Goal: Transaction & Acquisition: Book appointment/travel/reservation

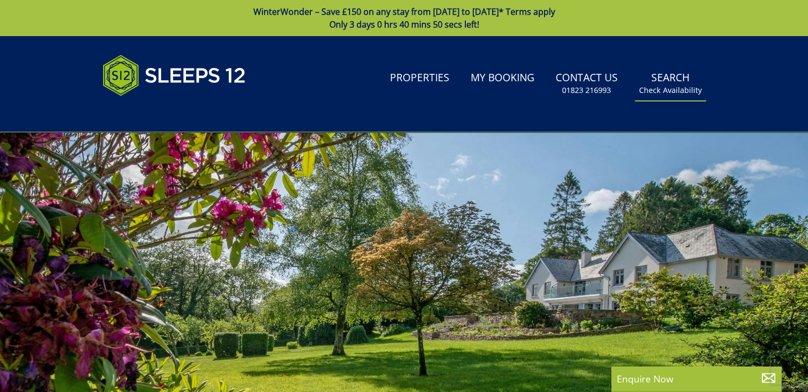
click at [681, 84] on link "Search Check Availability" at bounding box center [670, 83] width 71 height 35
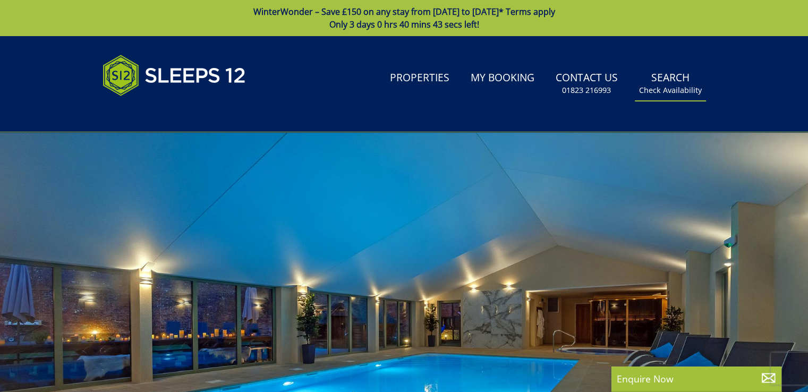
click at [681, 84] on link "Search Check Availability" at bounding box center [670, 83] width 71 height 35
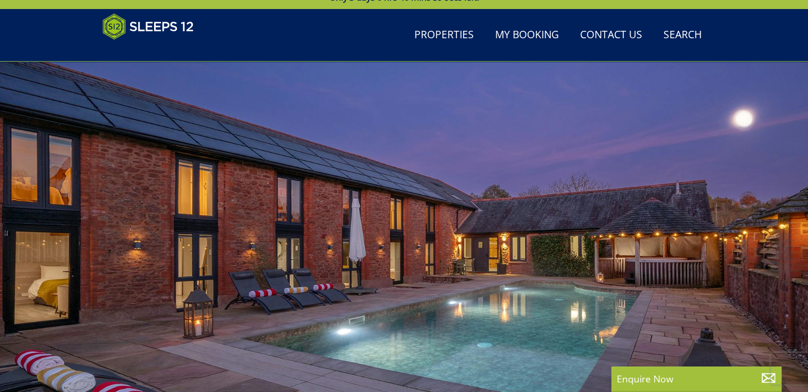
scroll to position [28, 0]
click at [668, 35] on link "Search Check Availability" at bounding box center [682, 35] width 47 height 24
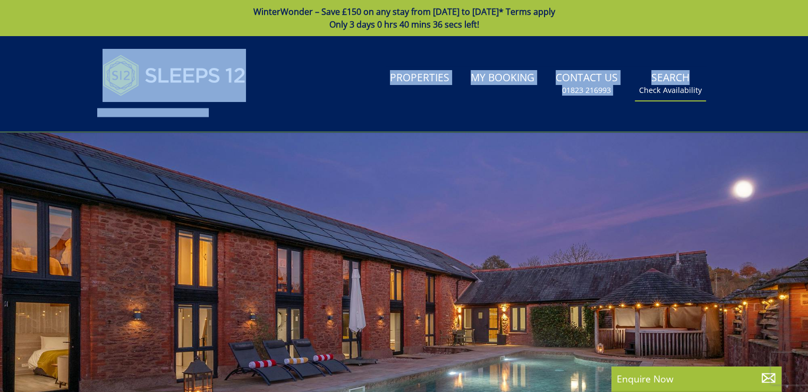
click at [668, 91] on small "Check Availability" at bounding box center [670, 90] width 63 height 11
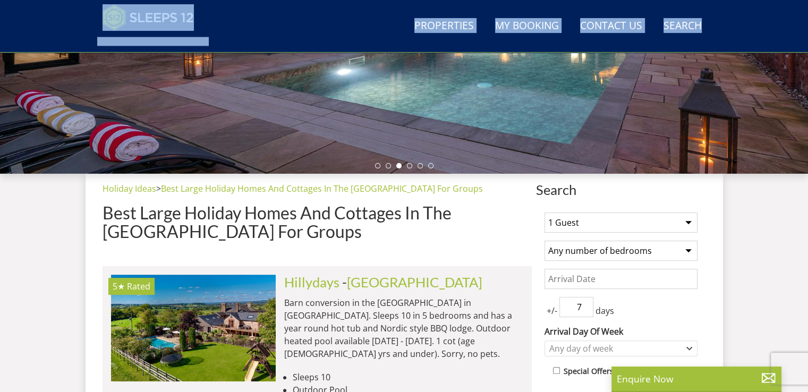
scroll to position [299, 0]
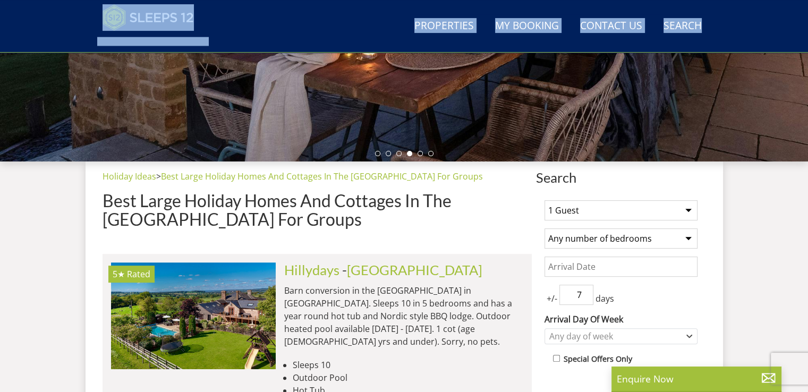
click at [585, 213] on select "1 Guest 2 Guests 3 Guests 4 Guests 5 Guests 6 Guests 7 Guests 8 Guests 9 Guests…" at bounding box center [620, 210] width 153 height 20
select select "5"
click at [544, 200] on select "1 Guest 2 Guests 3 Guests 4 Guests 5 Guests 6 Guests 7 Guests 8 Guests 9 Guests…" at bounding box center [620, 210] width 153 height 20
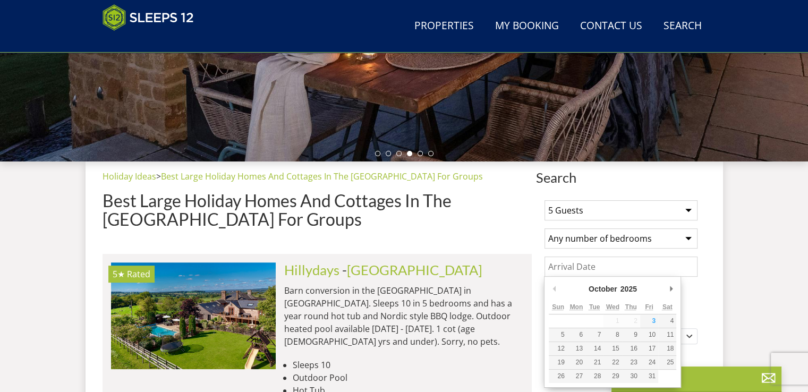
click at [581, 267] on input "Date" at bounding box center [620, 266] width 153 height 20
type input "[DATE]"
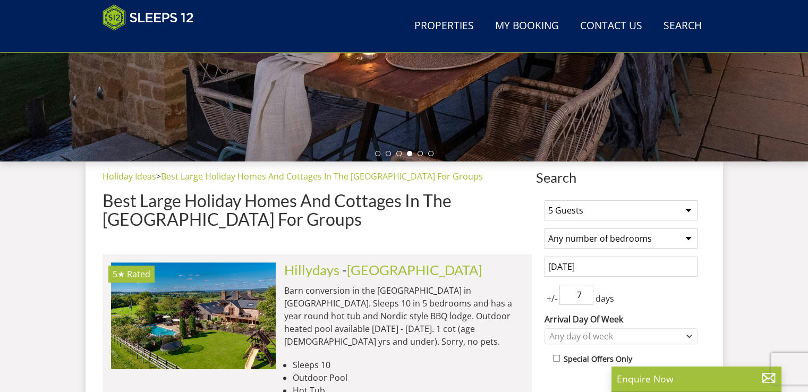
click at [552, 295] on span "+/-" at bounding box center [551, 298] width 15 height 13
click at [585, 291] on input "8" at bounding box center [576, 295] width 34 height 20
click at [585, 291] on input "9" at bounding box center [576, 295] width 34 height 20
click at [585, 291] on input "10" at bounding box center [576, 295] width 34 height 20
click at [585, 291] on input "11" at bounding box center [576, 295] width 34 height 20
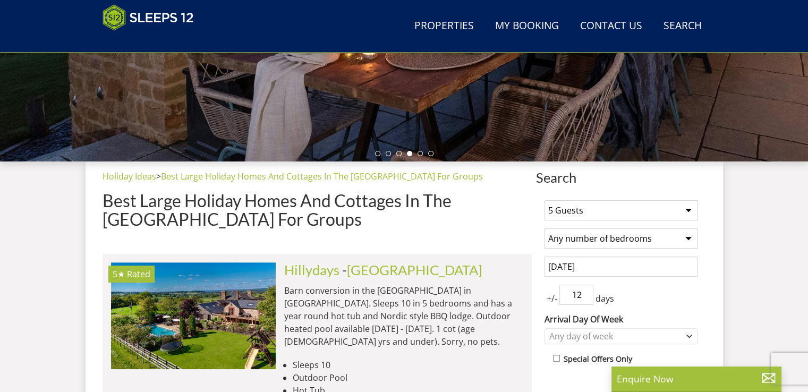
click at [584, 292] on input "12" at bounding box center [576, 295] width 34 height 20
click at [585, 296] on input "11" at bounding box center [576, 295] width 34 height 20
click at [585, 296] on input "10" at bounding box center [576, 295] width 34 height 20
click at [585, 297] on input "9" at bounding box center [576, 295] width 34 height 20
click at [585, 297] on input "8" at bounding box center [576, 295] width 34 height 20
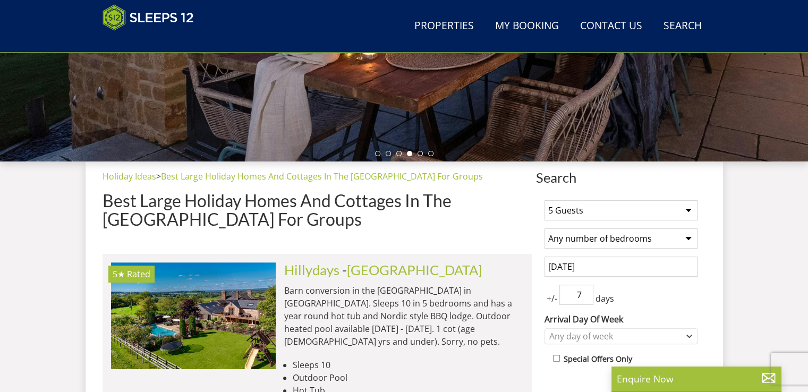
click at [585, 297] on input "7" at bounding box center [576, 295] width 34 height 20
click at [585, 297] on input "6" at bounding box center [576, 295] width 34 height 20
click at [585, 297] on input "5" at bounding box center [576, 295] width 34 height 20
click at [585, 297] on input "4" at bounding box center [576, 295] width 34 height 20
click at [585, 297] on input "3" at bounding box center [576, 295] width 34 height 20
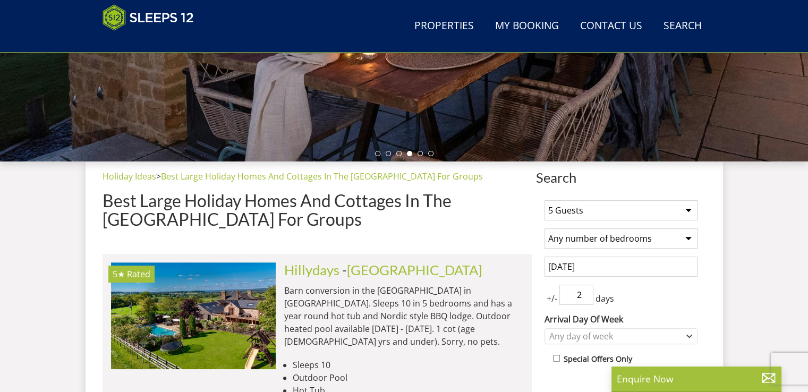
click at [584, 297] on input "2" at bounding box center [576, 295] width 34 height 20
click at [584, 297] on input "1" at bounding box center [576, 295] width 34 height 20
type input "0"
click at [584, 297] on input "0" at bounding box center [576, 295] width 34 height 20
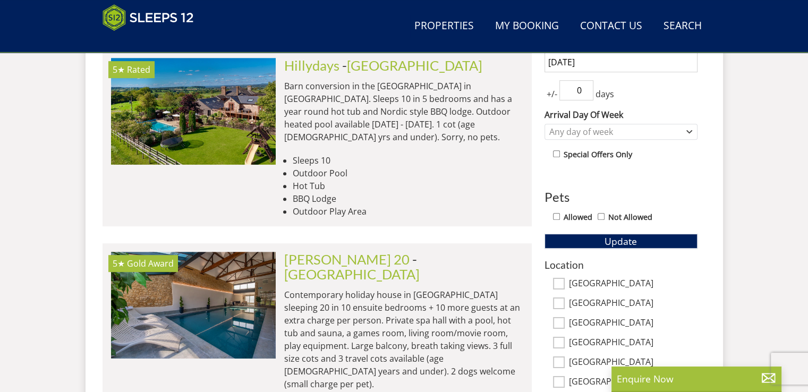
scroll to position [526, 0]
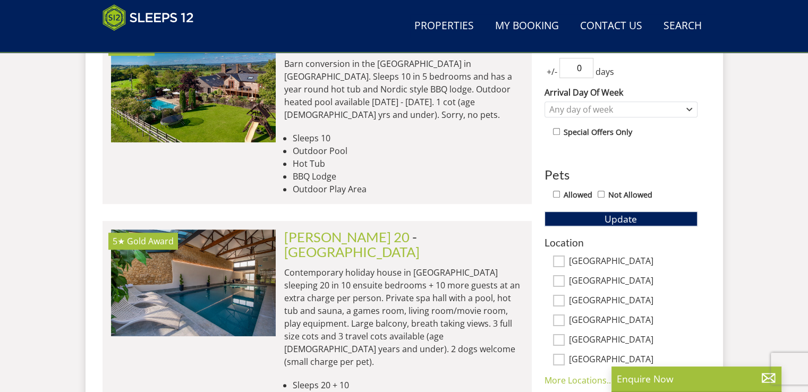
click at [555, 191] on input "Allowed" at bounding box center [556, 194] width 7 height 7
checkbox input "true"
click at [607, 218] on span "Update" at bounding box center [620, 218] width 32 height 13
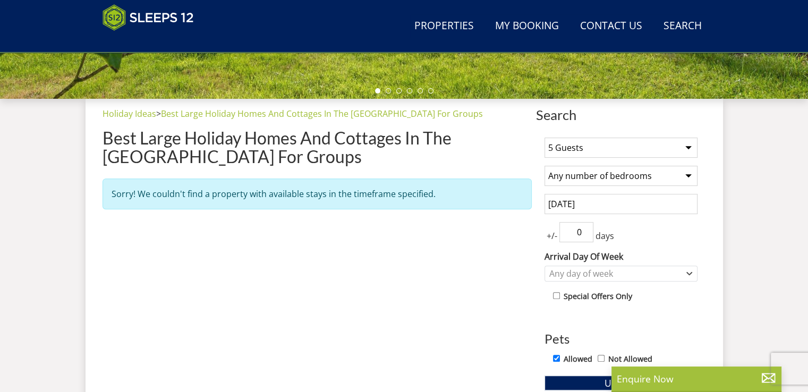
scroll to position [363, 0]
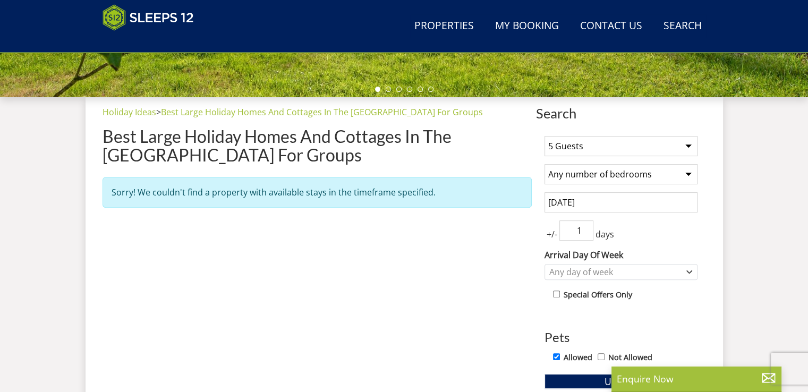
click at [584, 224] on input "1" at bounding box center [576, 230] width 34 height 20
click at [584, 224] on input "2" at bounding box center [576, 230] width 34 height 20
click at [583, 225] on input "3" at bounding box center [576, 230] width 34 height 20
click at [583, 225] on input "4" at bounding box center [576, 230] width 34 height 20
click at [583, 225] on input "5" at bounding box center [576, 230] width 34 height 20
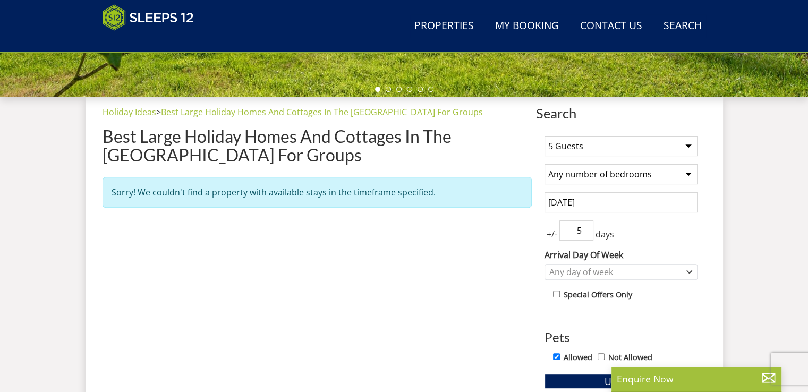
type input "6"
click at [583, 225] on input "6" at bounding box center [576, 230] width 34 height 20
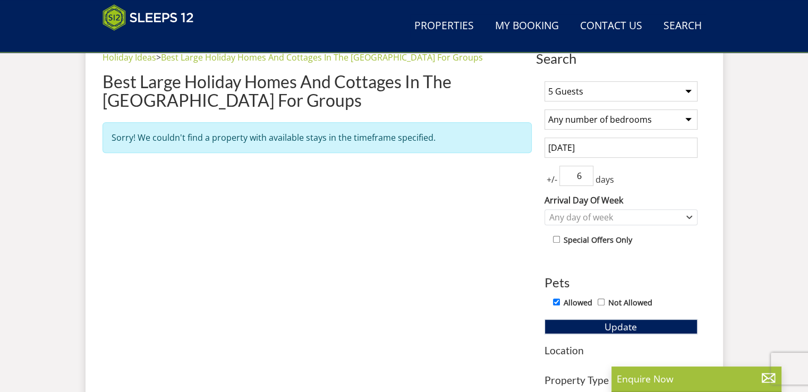
scroll to position [441, 0]
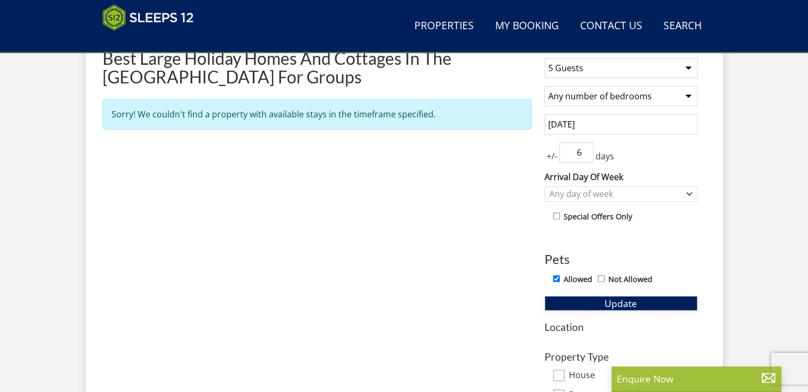
click at [605, 300] on span "Update" at bounding box center [620, 303] width 32 height 13
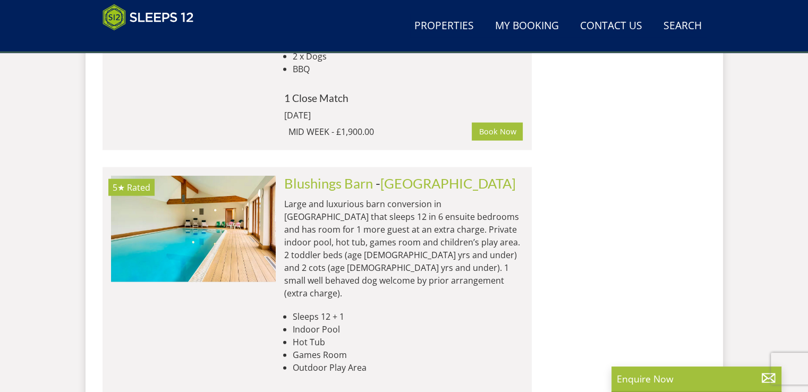
scroll to position [2402, 0]
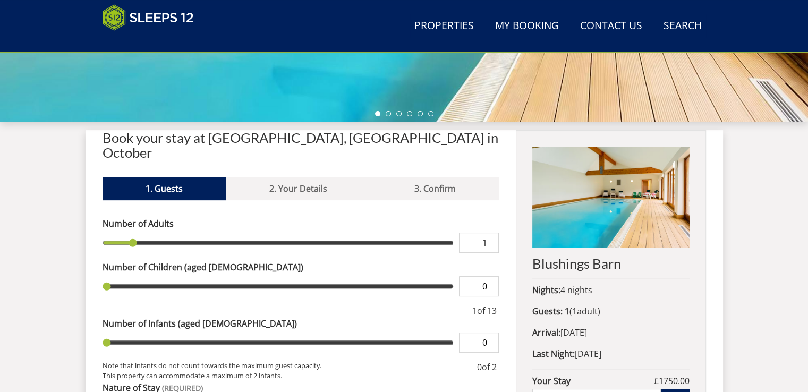
scroll to position [340, 0]
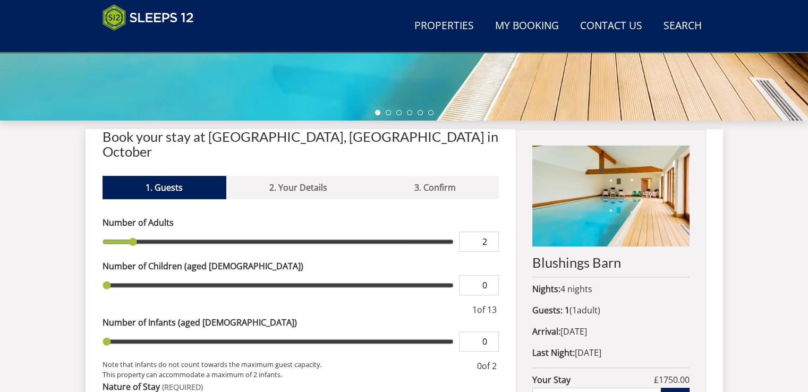
type input "2"
click at [491, 232] on input "2" at bounding box center [479, 242] width 40 height 20
type input "2"
click at [493, 275] on input "1" at bounding box center [479, 285] width 40 height 20
type input "2"
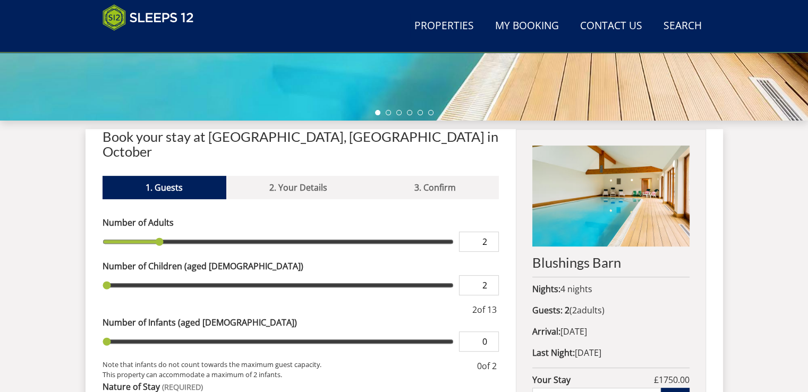
click at [493, 275] on input "2" at bounding box center [479, 285] width 40 height 20
type input "2"
type input "3"
click at [493, 275] on input "3" at bounding box center [479, 285] width 40 height 20
type input "3"
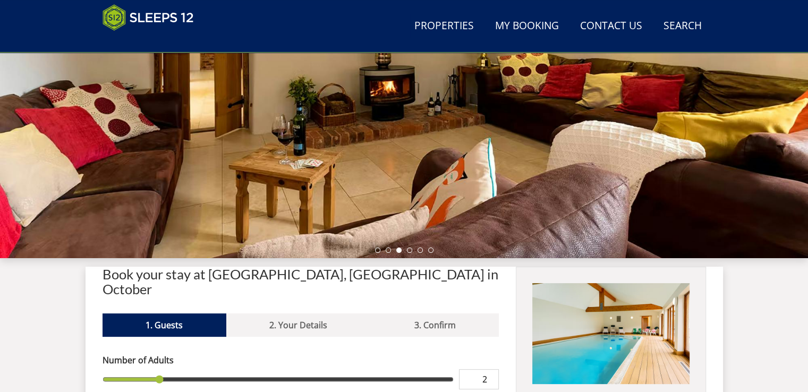
scroll to position [195, 0]
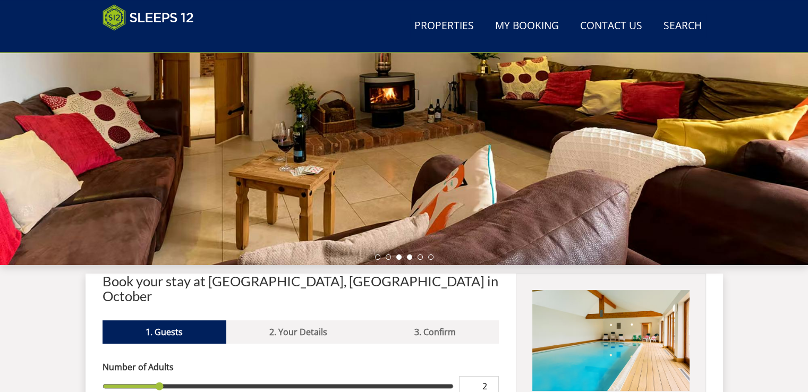
click at [408, 256] on li at bounding box center [409, 256] width 5 height 5
